Goal: Task Accomplishment & Management: Manage account settings

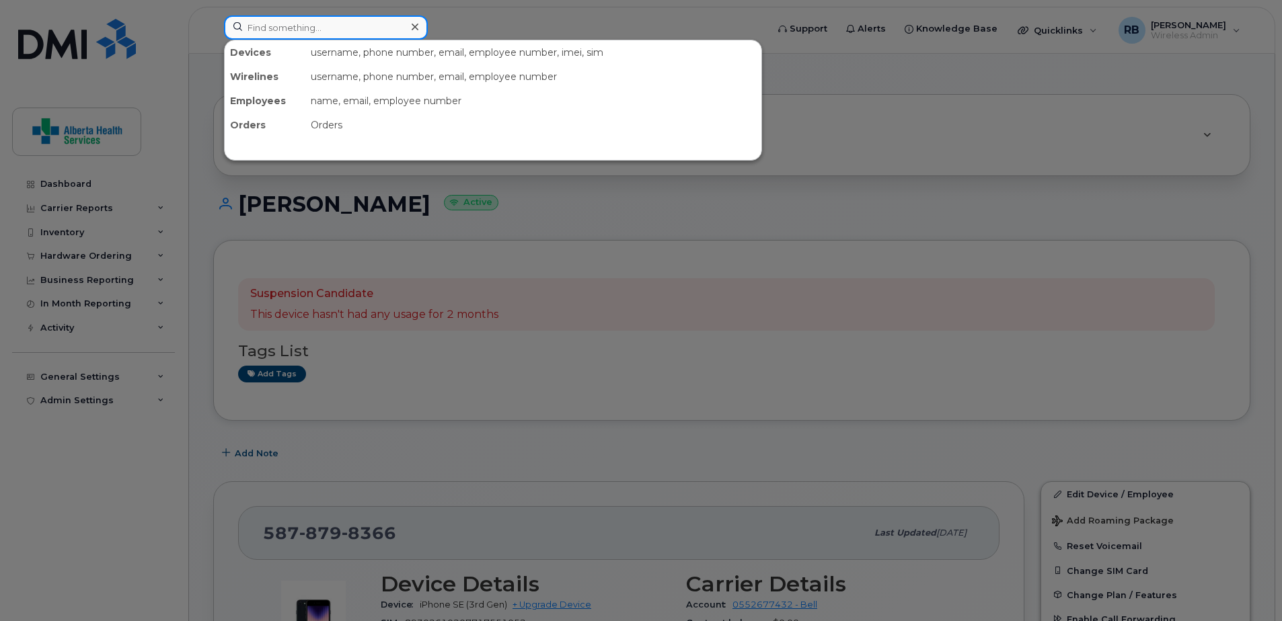
click at [294, 34] on input at bounding box center [326, 27] width 204 height 24
paste input "7805668026"
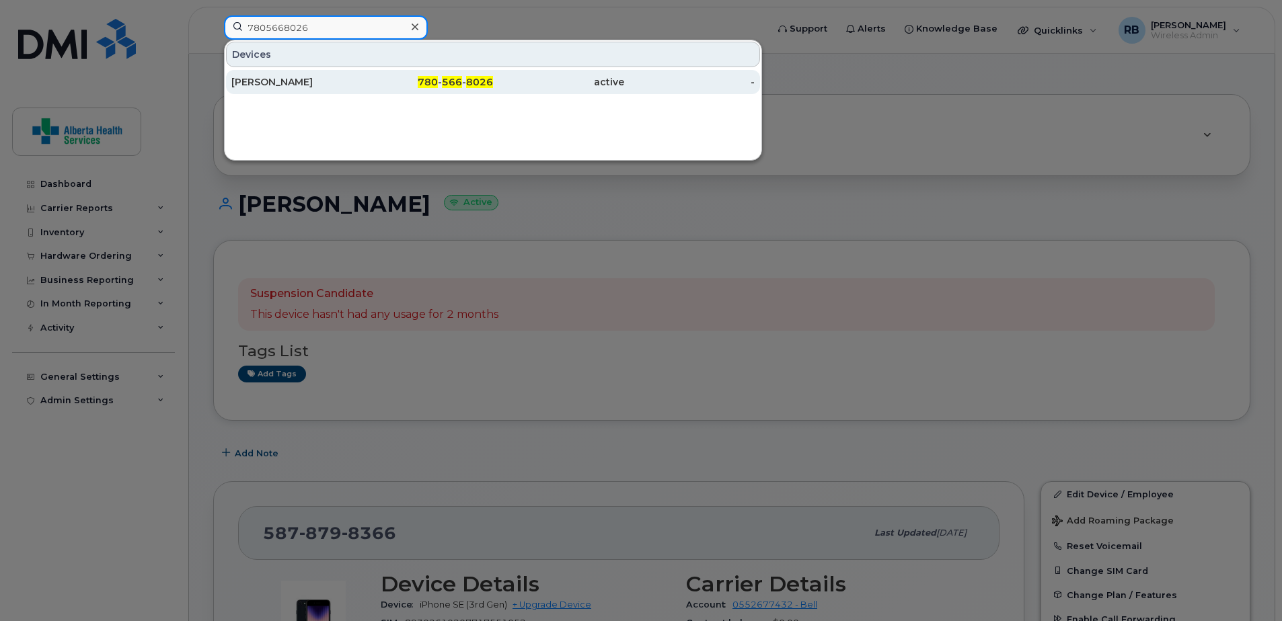
type input "7805668026"
click at [342, 89] on div "Vashni Pastorin-Gacusana" at bounding box center [296, 82] width 131 height 24
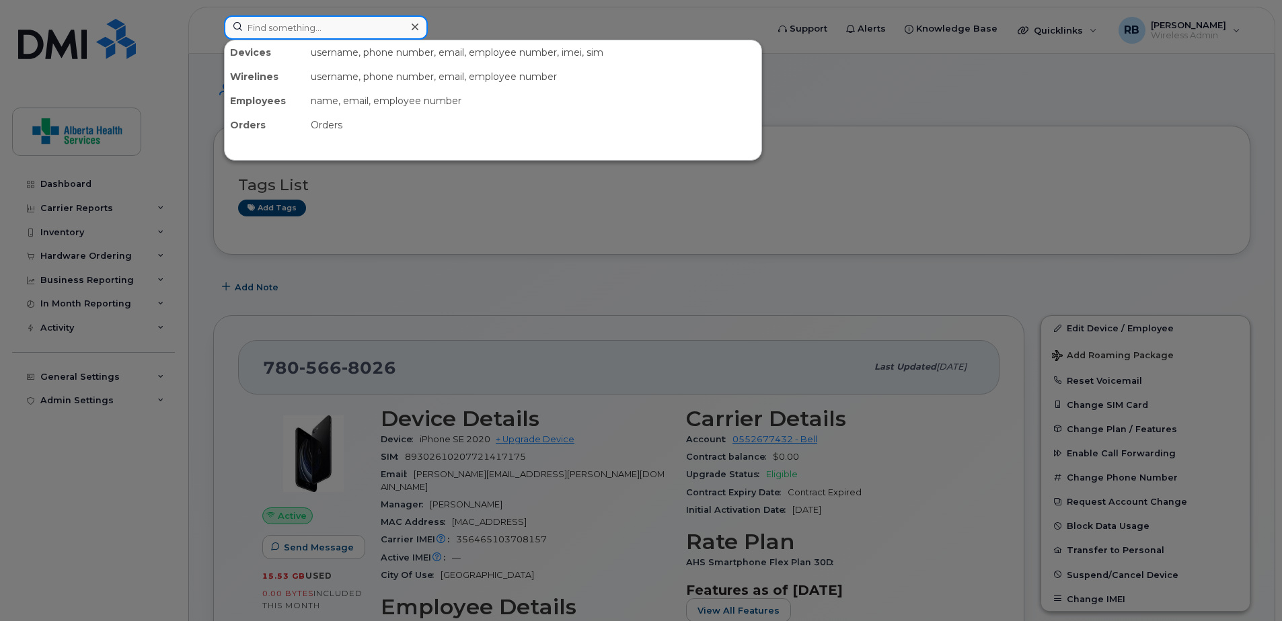
click at [350, 22] on input at bounding box center [326, 27] width 204 height 24
paste input "4036250267"
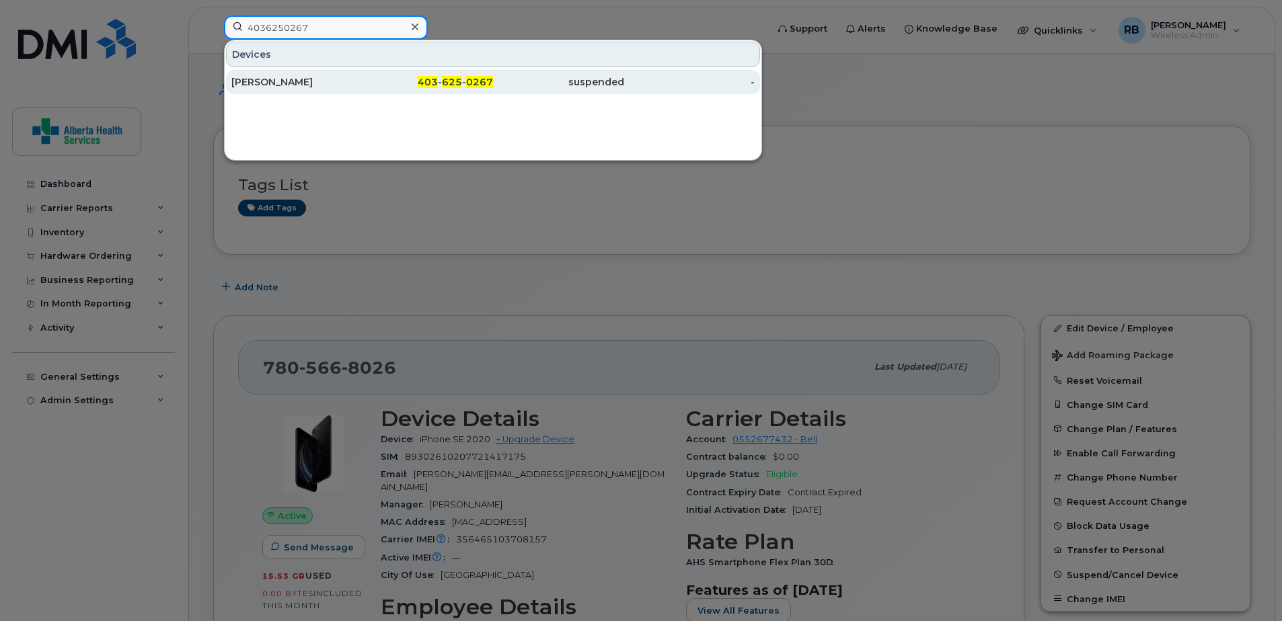
type input "4036250267"
click at [379, 83] on div "403 - 625 - 0267" at bounding box center [427, 81] width 131 height 13
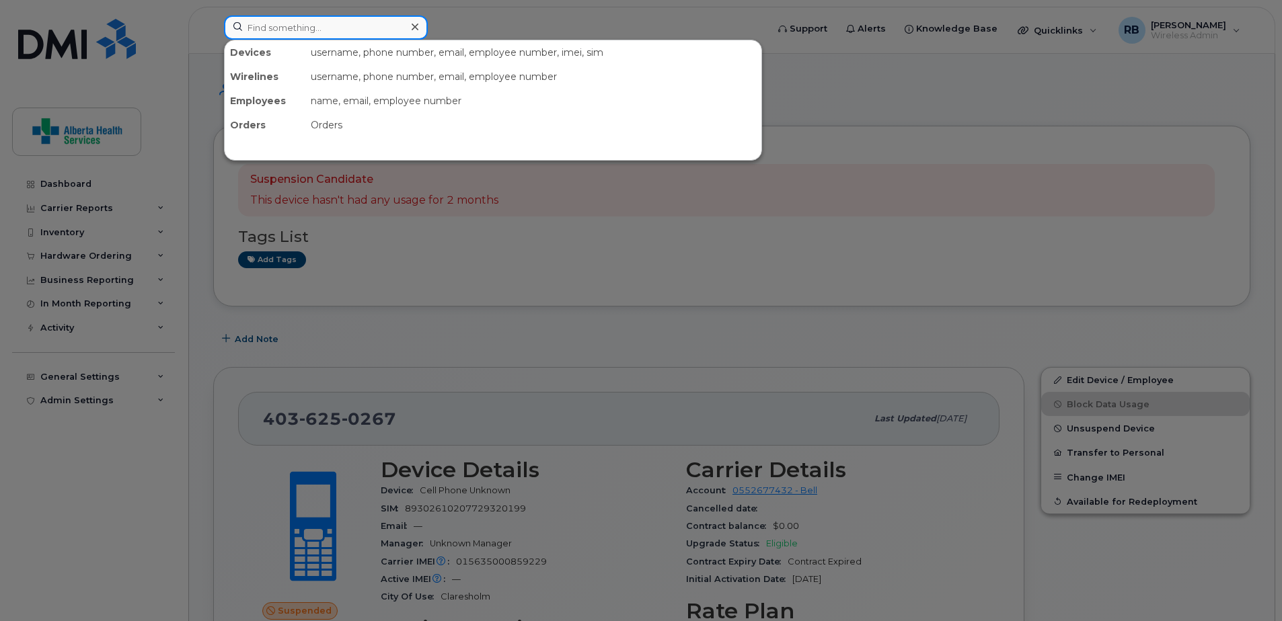
click at [299, 25] on input at bounding box center [326, 27] width 204 height 24
paste input "7809836091"
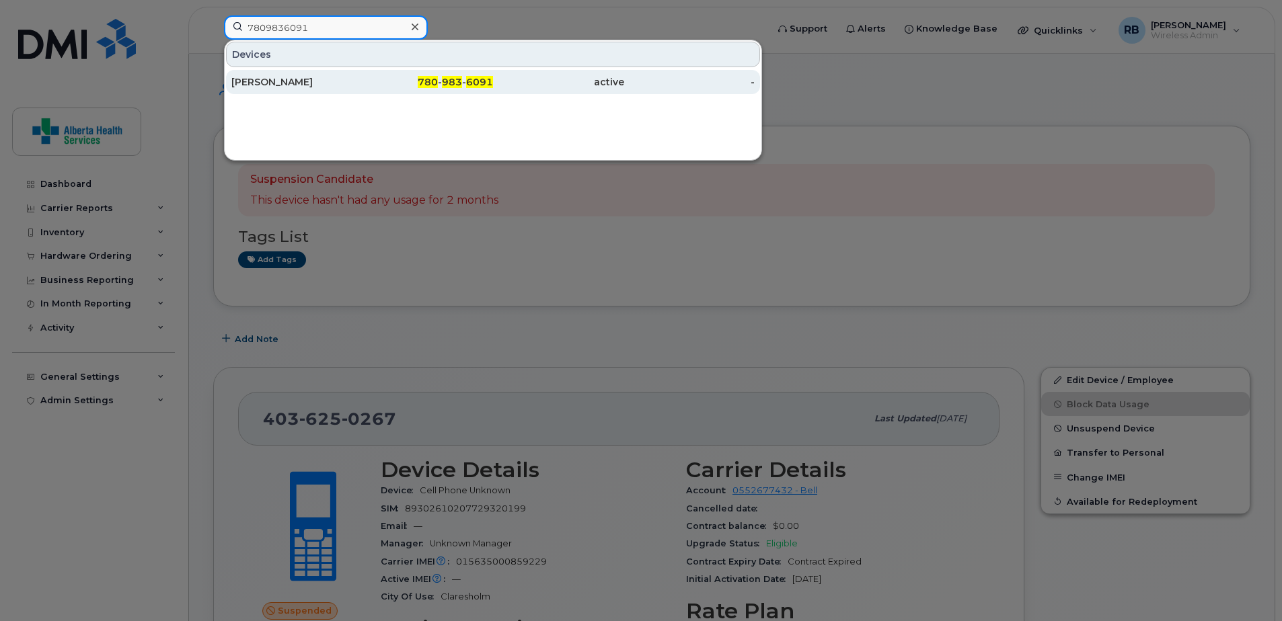
type input "7809836091"
click at [357, 83] on div "Adeline Broda" at bounding box center [296, 81] width 131 height 13
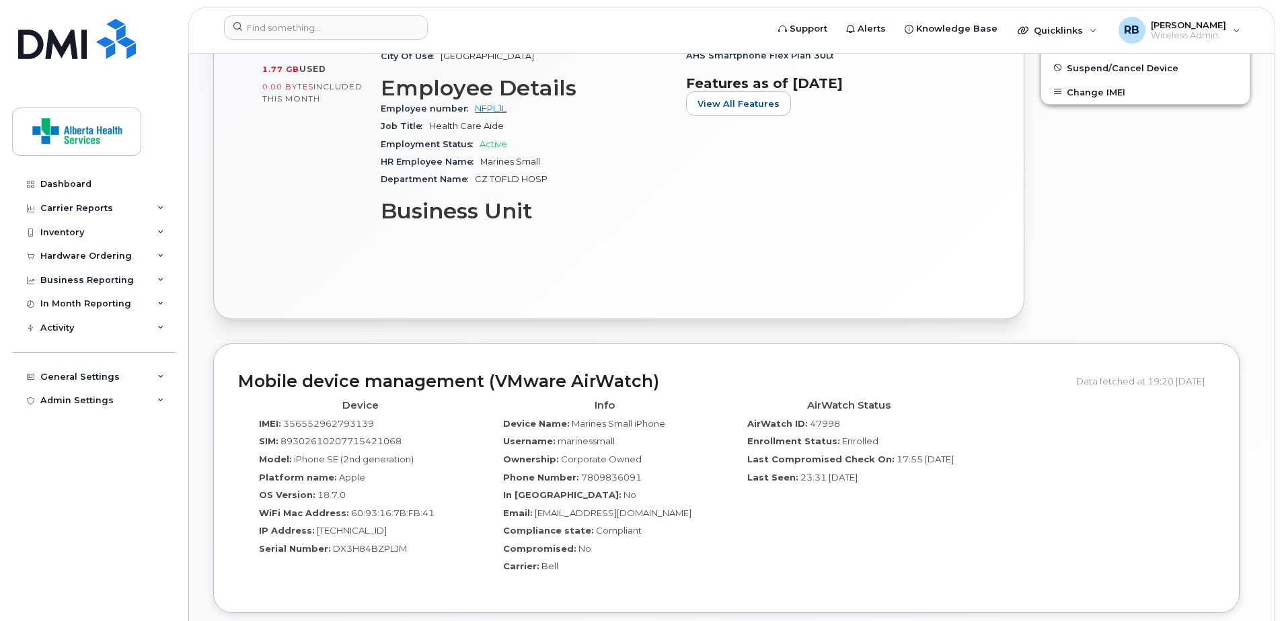
scroll to position [538, 0]
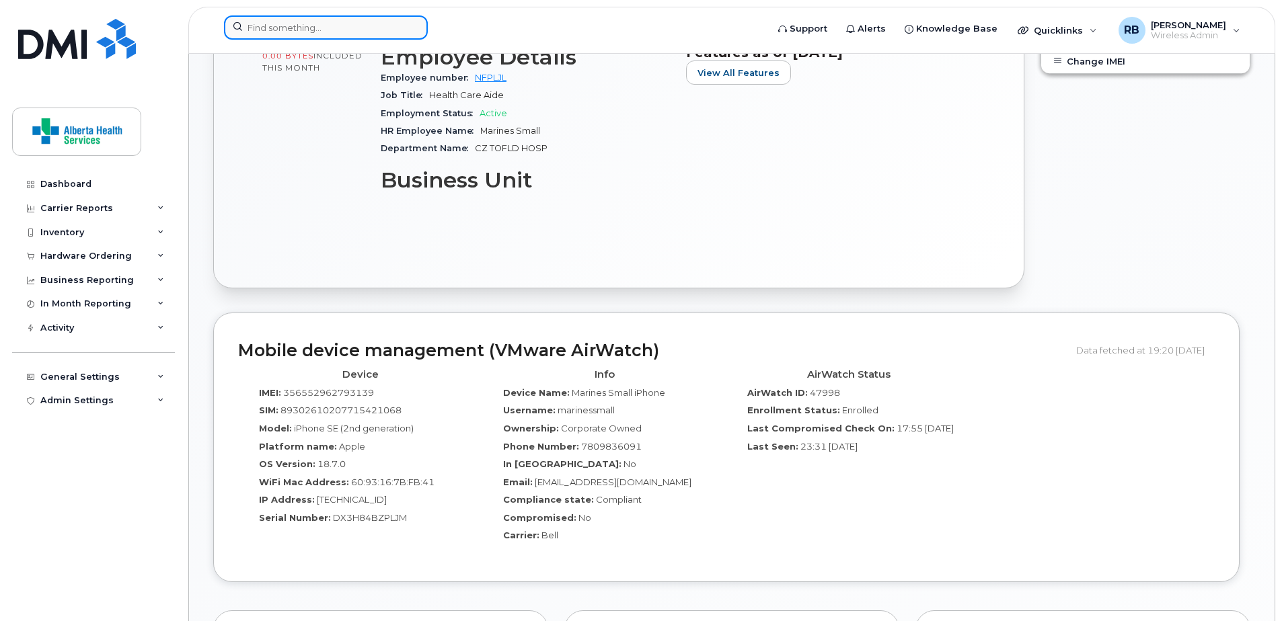
click at [300, 28] on input at bounding box center [326, 27] width 204 height 24
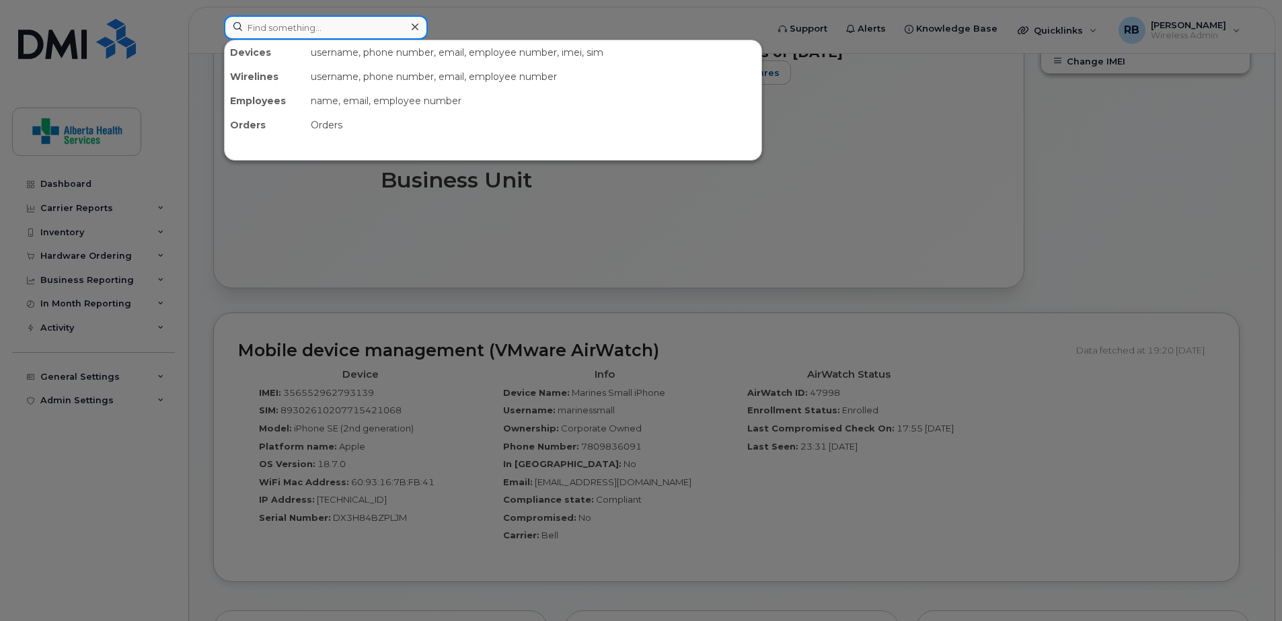
paste input "5874476473"
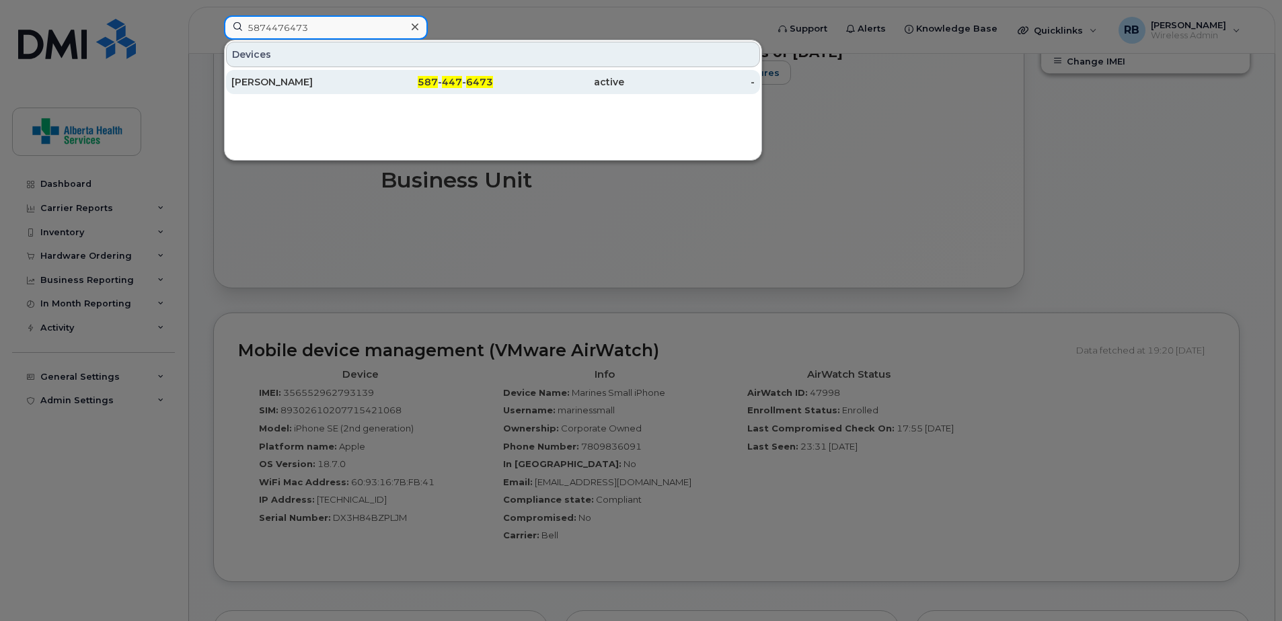
type input "5874476473"
click at [334, 86] on div "Ardelle Layden" at bounding box center [296, 81] width 131 height 13
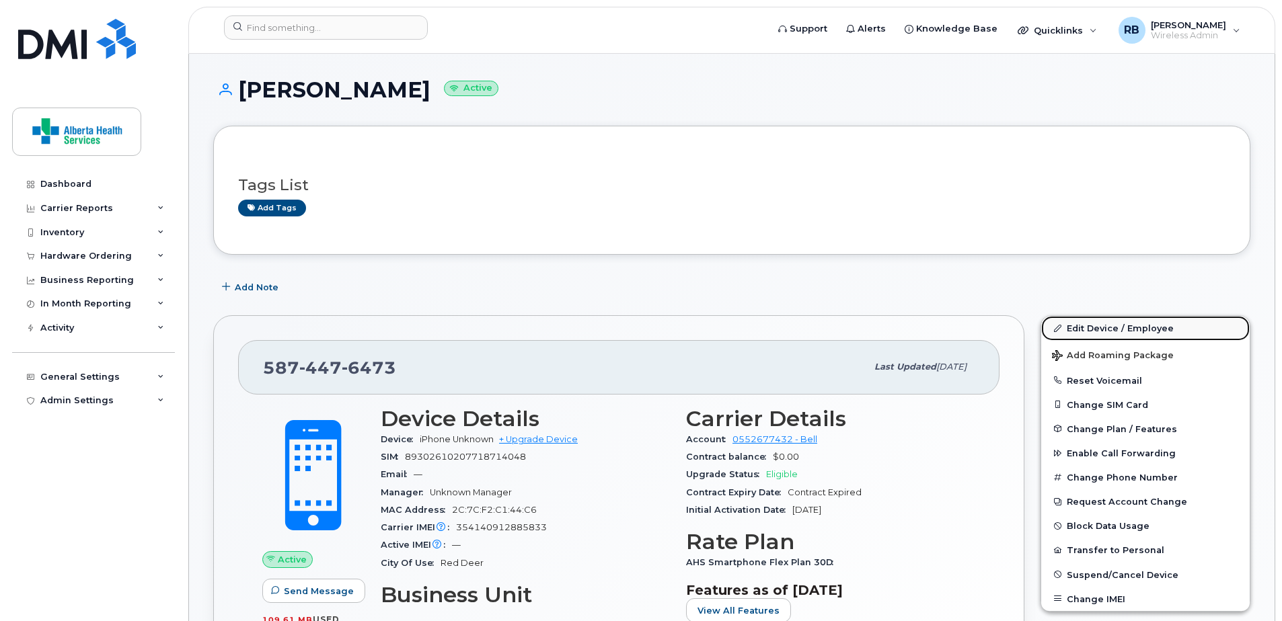
drag, startPoint x: 1155, startPoint y: 331, endPoint x: 1126, endPoint y: 332, distance: 28.9
click at [1155, 331] on link "Edit Device / Employee" at bounding box center [1145, 328] width 208 height 24
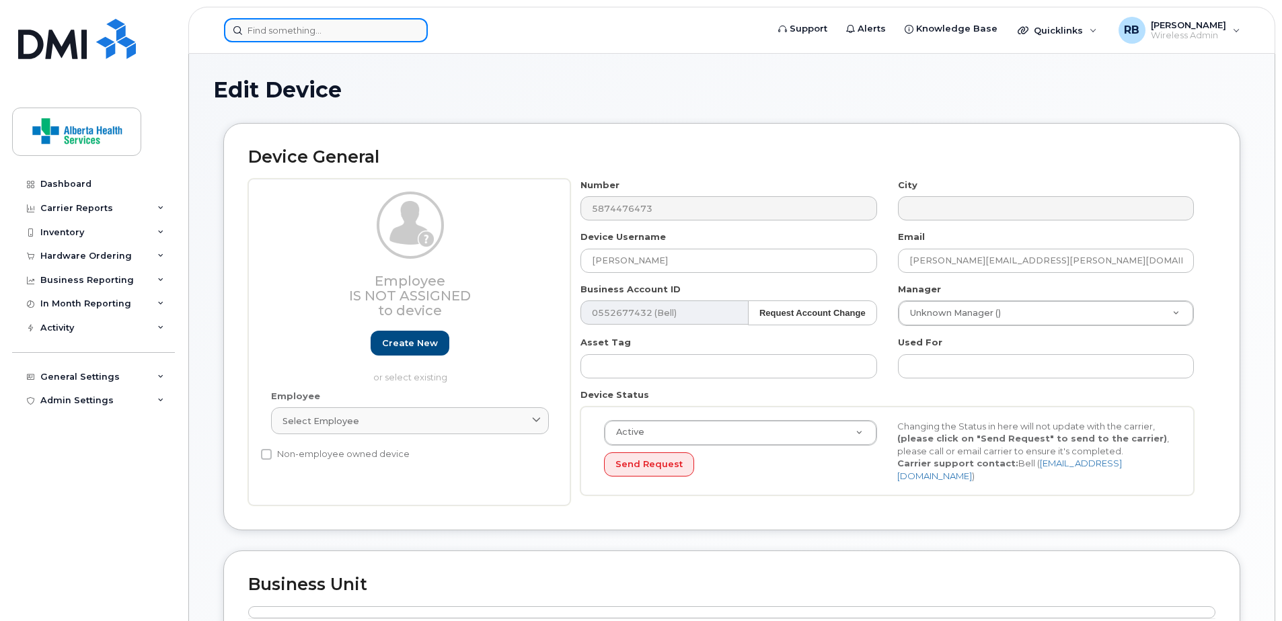
click at [322, 37] on input at bounding box center [326, 30] width 204 height 24
paste input "[PHONE_NUMBER]"
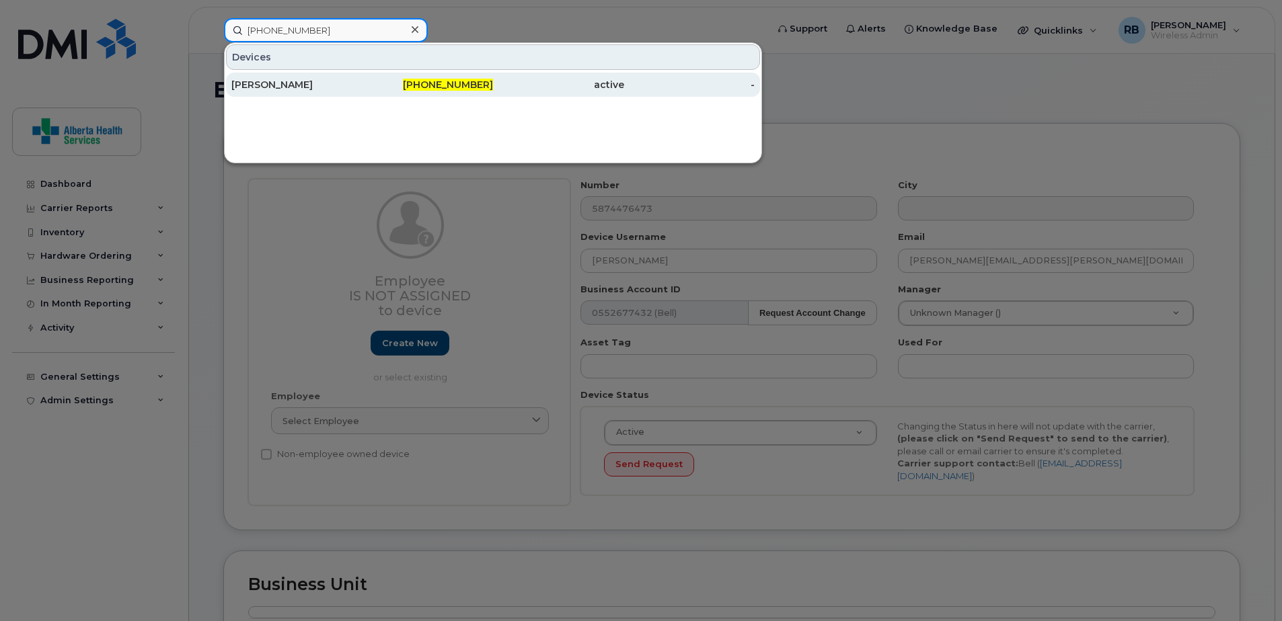
type input "[PHONE_NUMBER]"
click at [448, 83] on span "[PHONE_NUMBER]" at bounding box center [448, 85] width 90 height 12
